Goal: Transaction & Acquisition: Purchase product/service

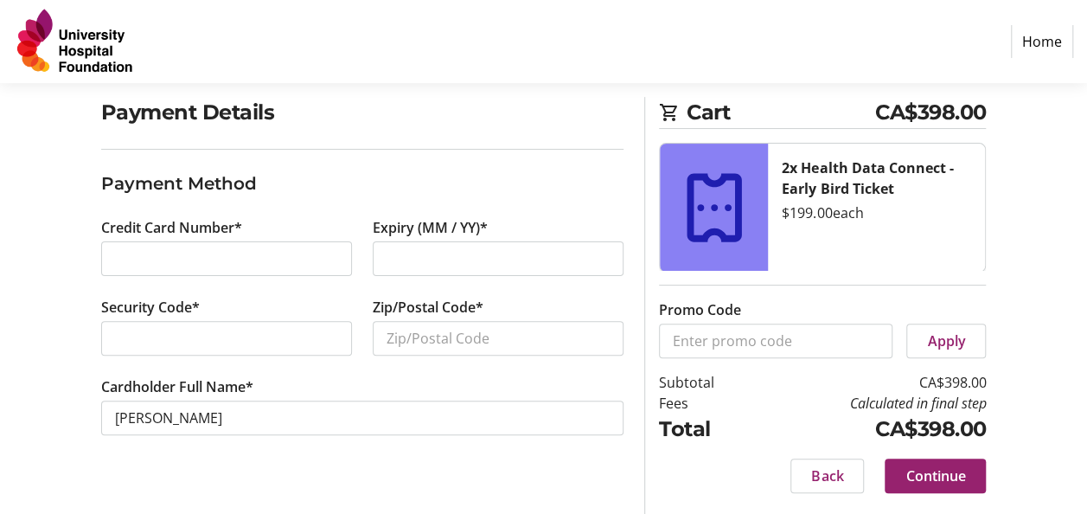
scroll to position [100, 0]
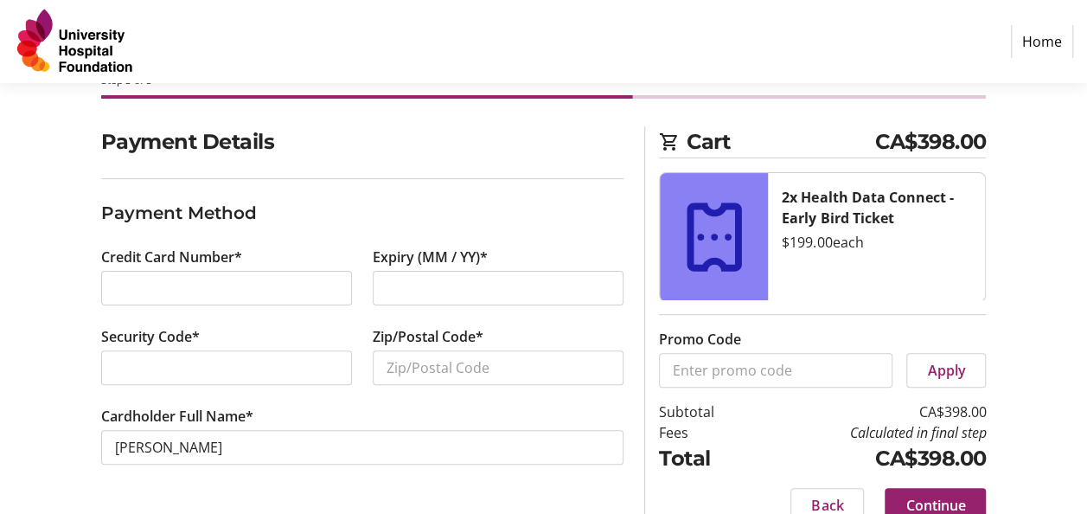
click at [406, 272] on div at bounding box center [498, 288] width 251 height 35
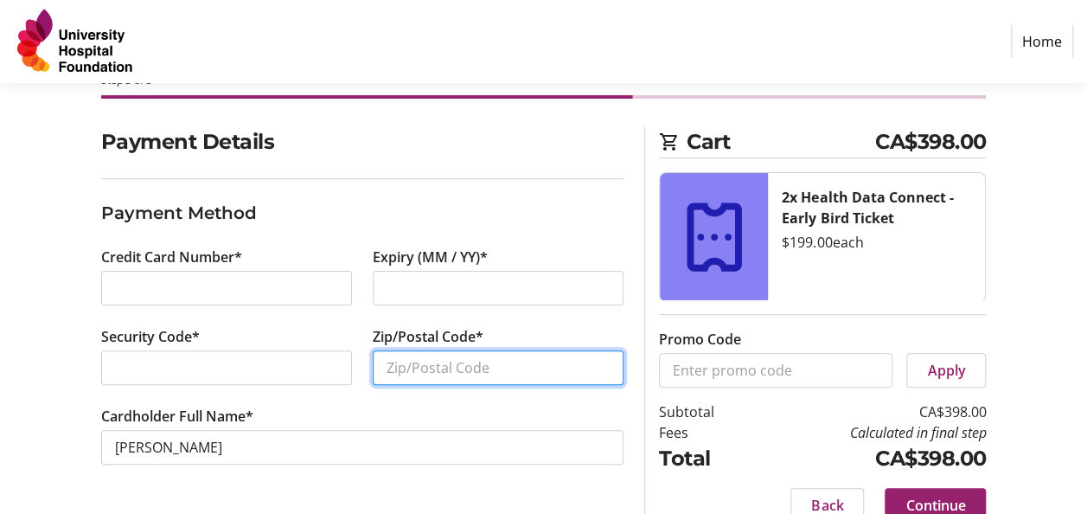
click at [415, 361] on input "Zip/Postal Code*" at bounding box center [498, 367] width 251 height 35
type input "T6J 4L6"
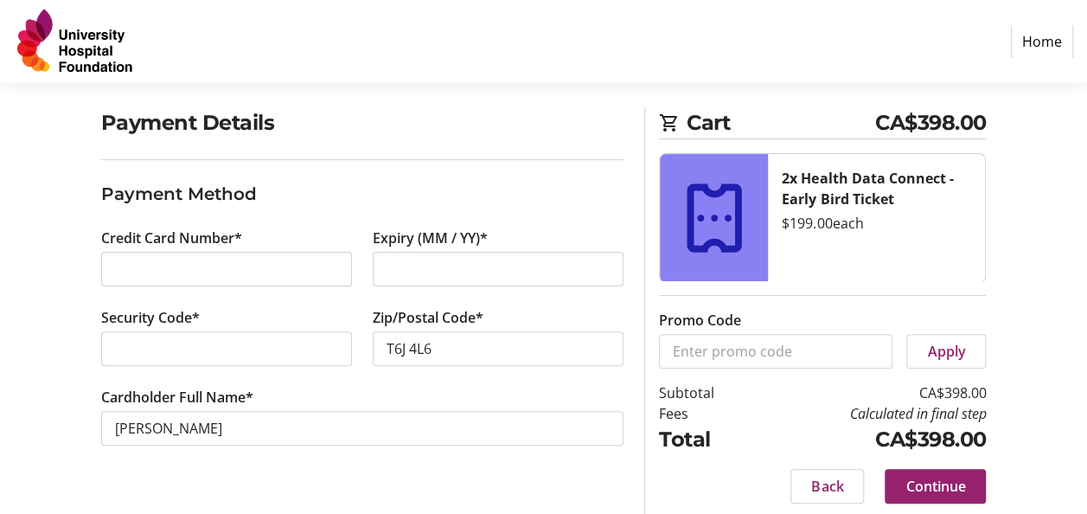
scroll to position [130, 0]
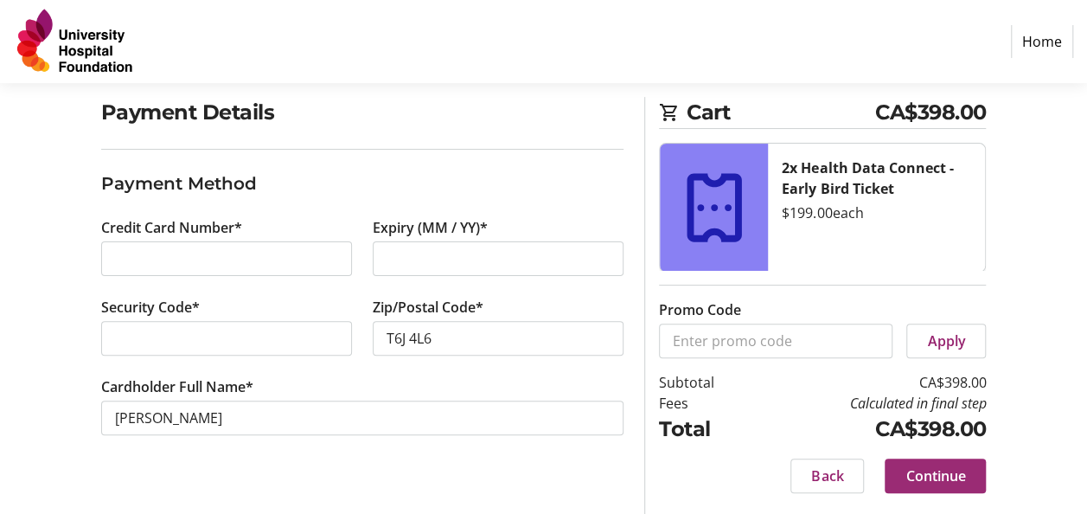
click at [932, 471] on span "Continue" at bounding box center [935, 475] width 60 height 21
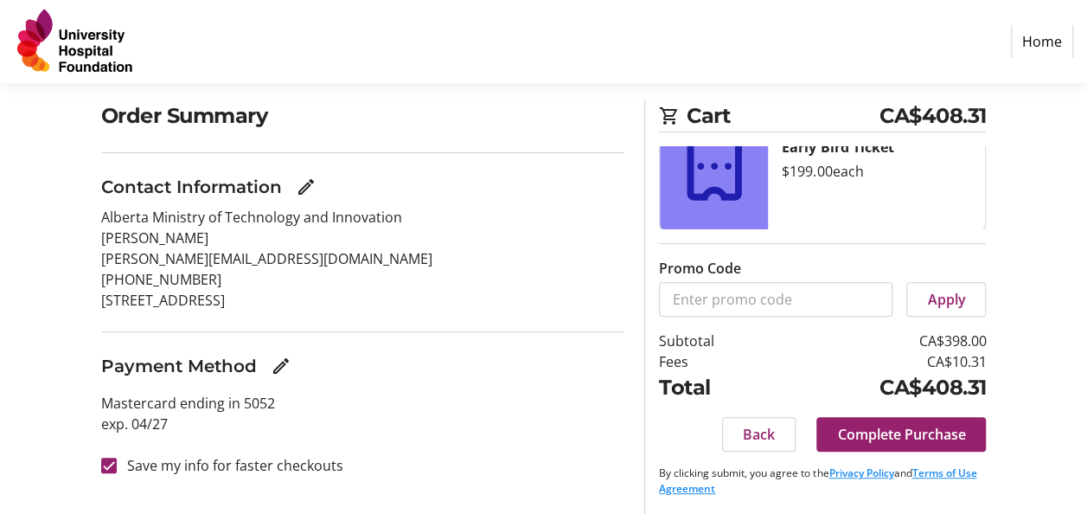
scroll to position [130, 0]
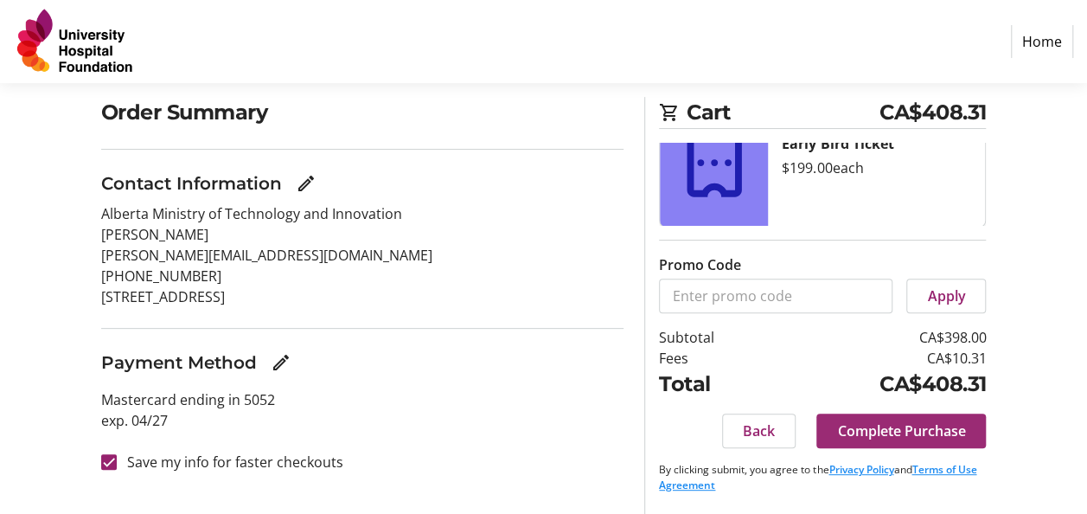
click at [891, 427] on span "Complete Purchase" at bounding box center [901, 430] width 128 height 21
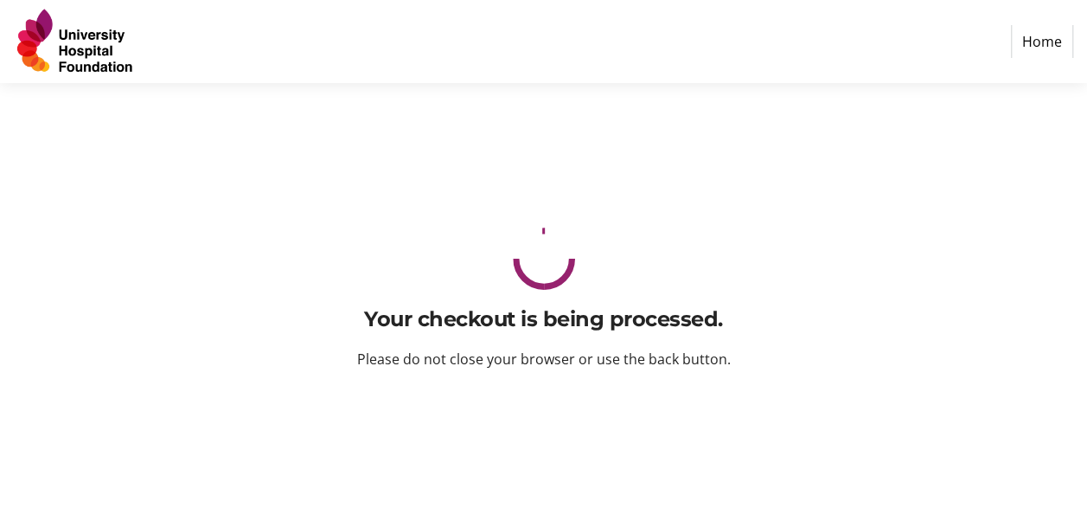
scroll to position [0, 0]
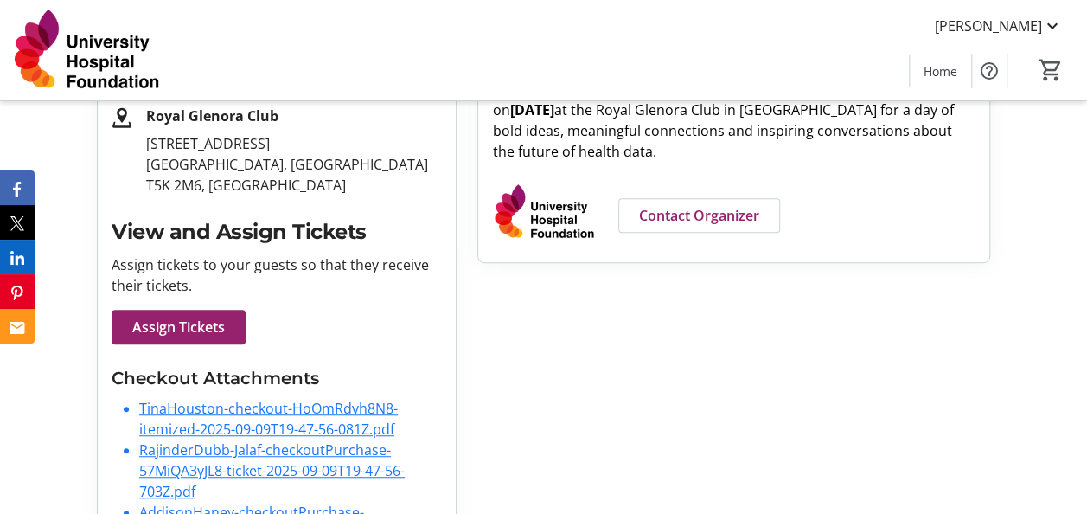
scroll to position [403, 0]
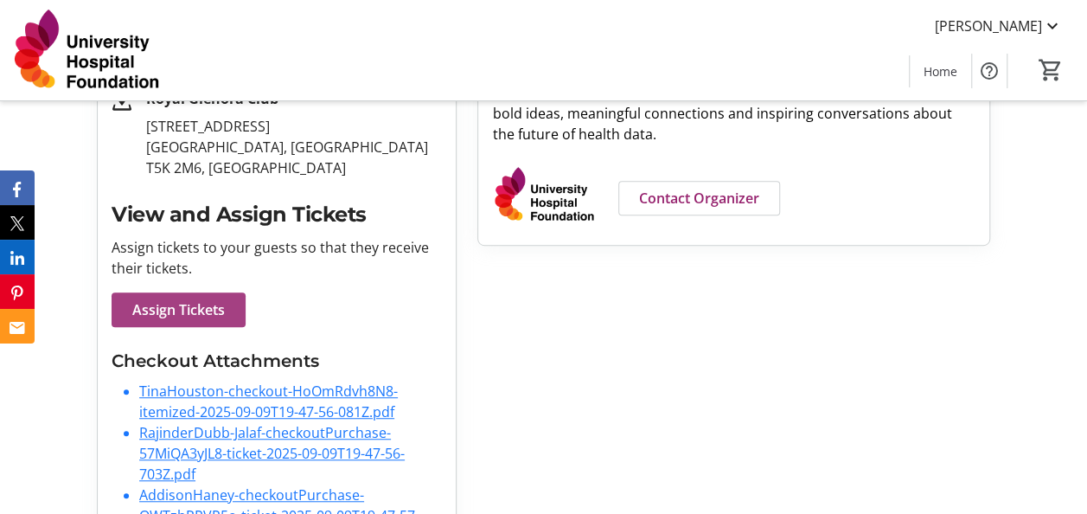
click at [214, 306] on span "Assign Tickets" at bounding box center [178, 309] width 93 height 21
